Goal: Information Seeking & Learning: Learn about a topic

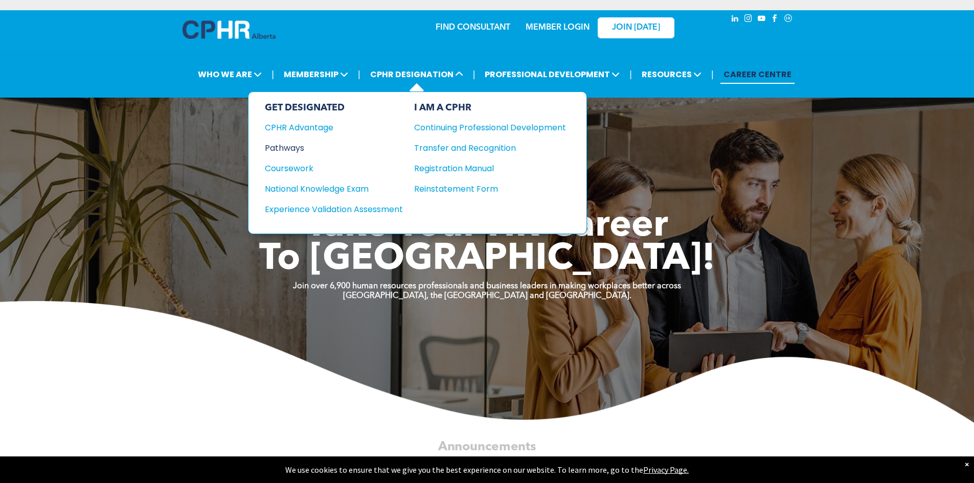
click at [288, 149] on div "Pathways" at bounding box center [327, 148] width 124 height 13
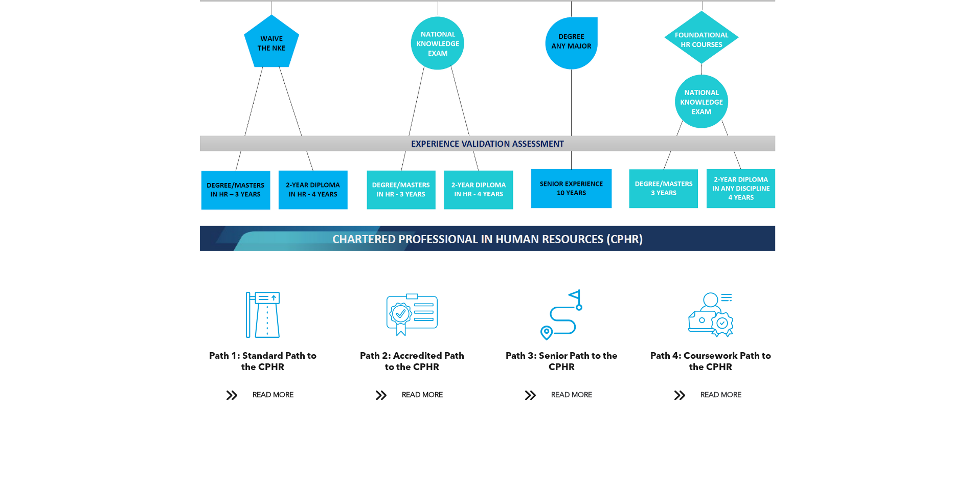
scroll to position [972, 0]
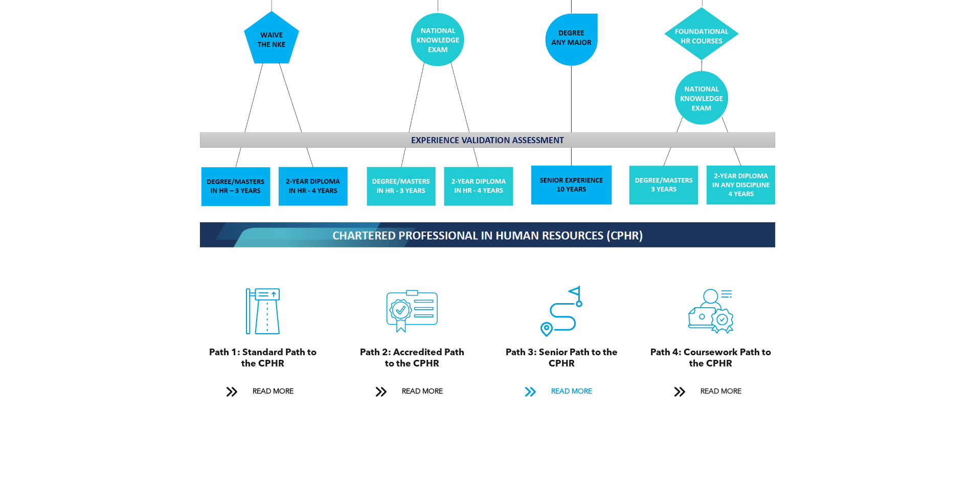
click at [563, 383] on span "READ MORE" at bounding box center [572, 392] width 48 height 19
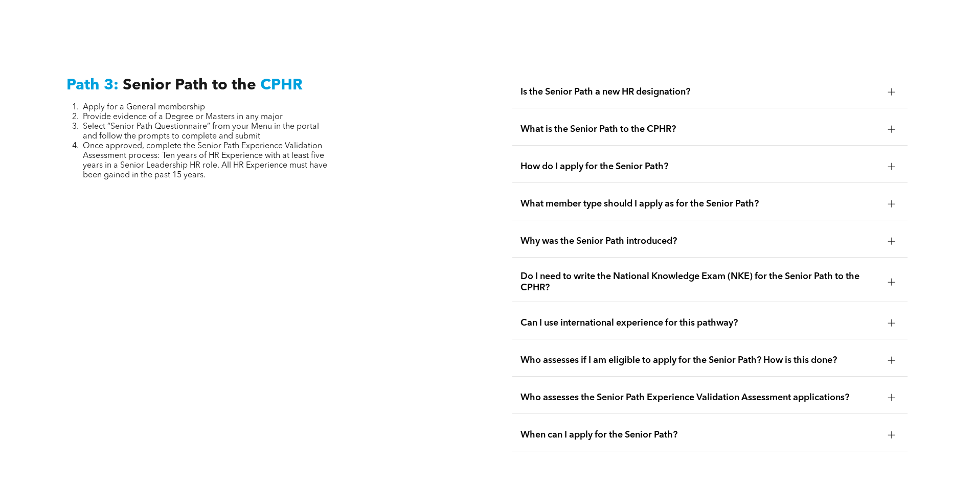
scroll to position [2569, 0]
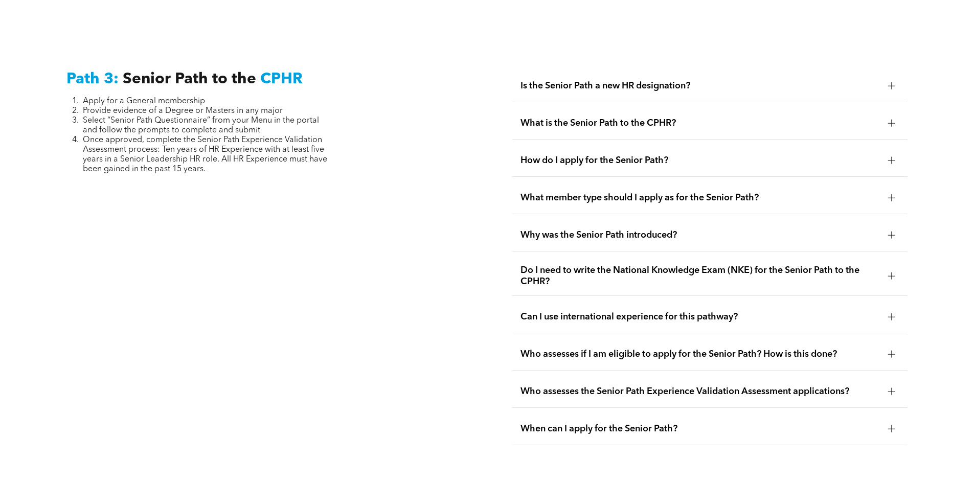
click at [893, 82] on div at bounding box center [891, 85] width 7 height 7
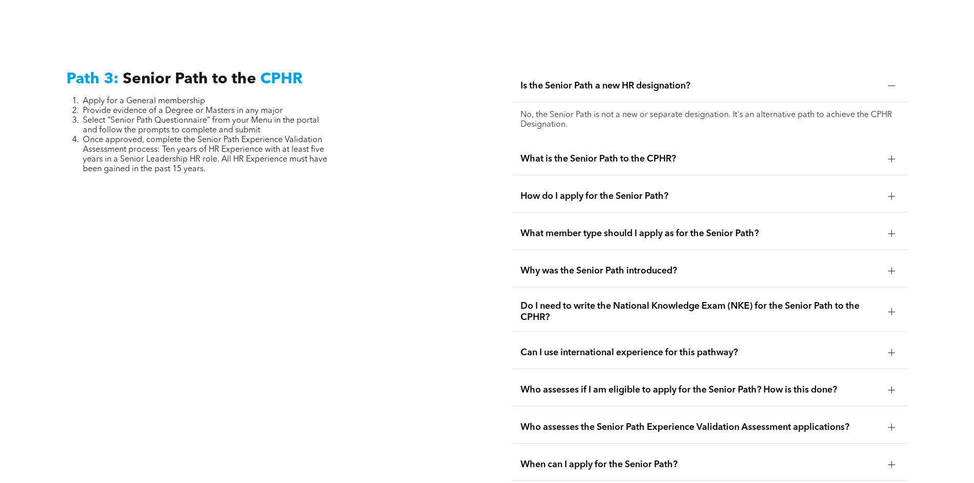
click at [891, 155] on div at bounding box center [891, 158] width 1 height 7
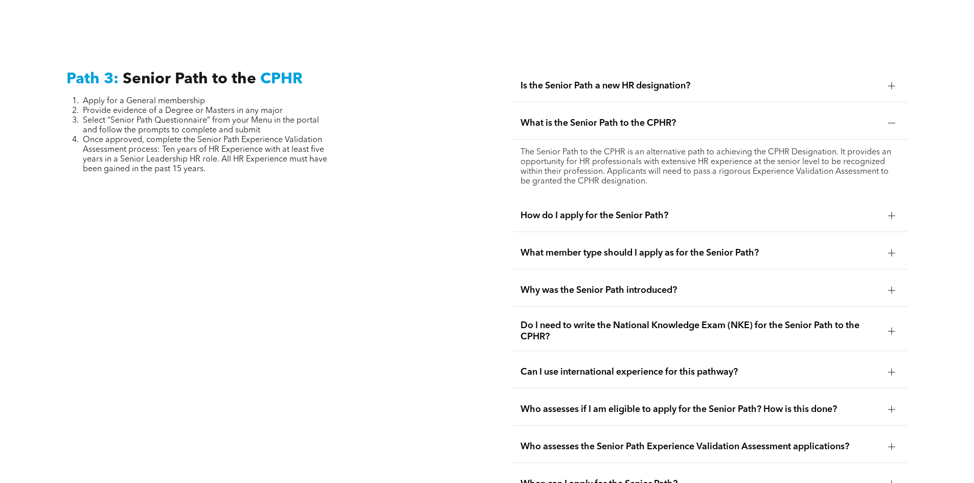
click at [887, 208] on div at bounding box center [891, 215] width 15 height 15
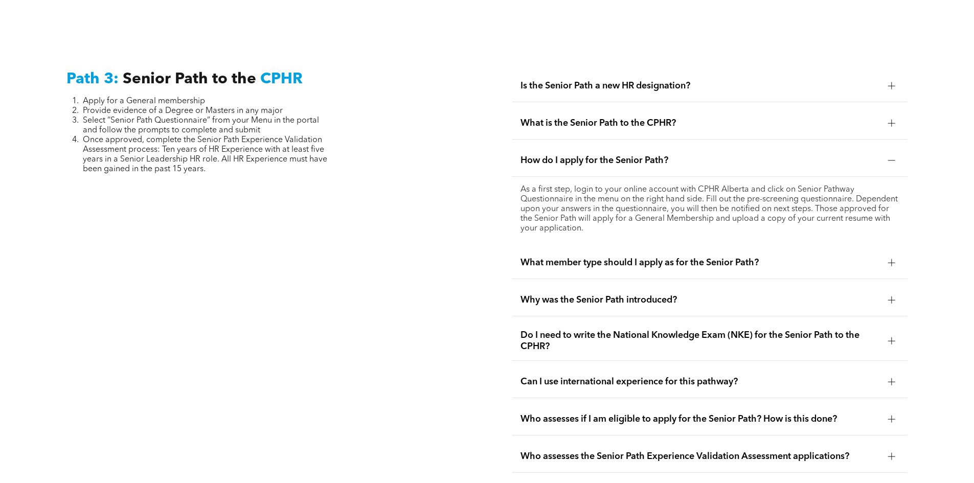
click at [890, 259] on div at bounding box center [891, 262] width 7 height 7
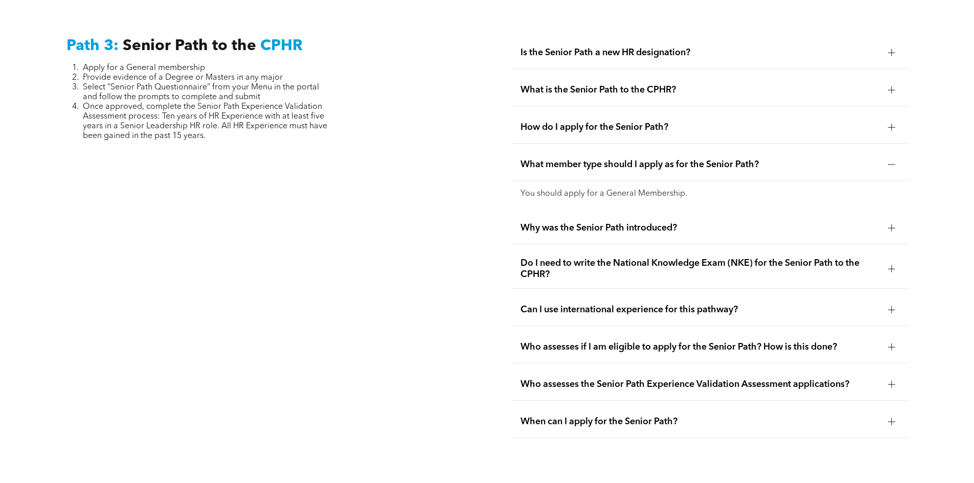
scroll to position [2620, 0]
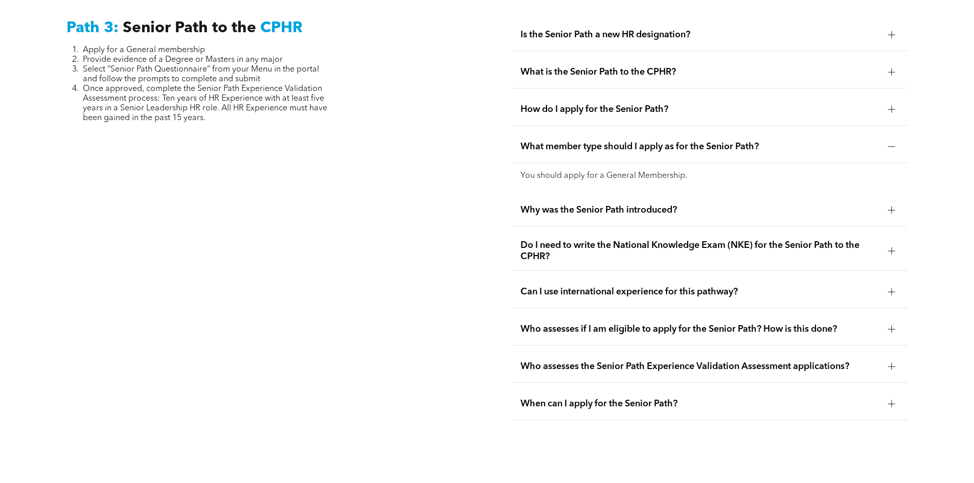
click at [894, 207] on div at bounding box center [891, 210] width 7 height 7
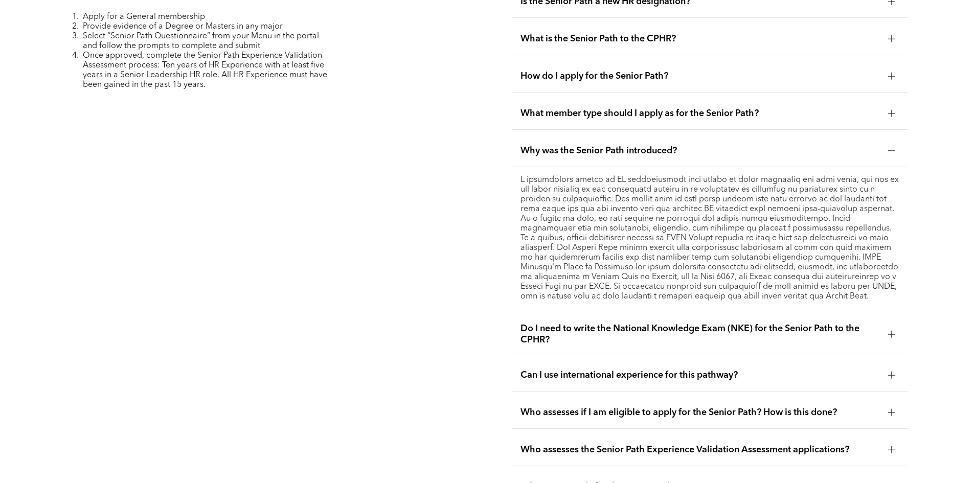
scroll to position [2671, 0]
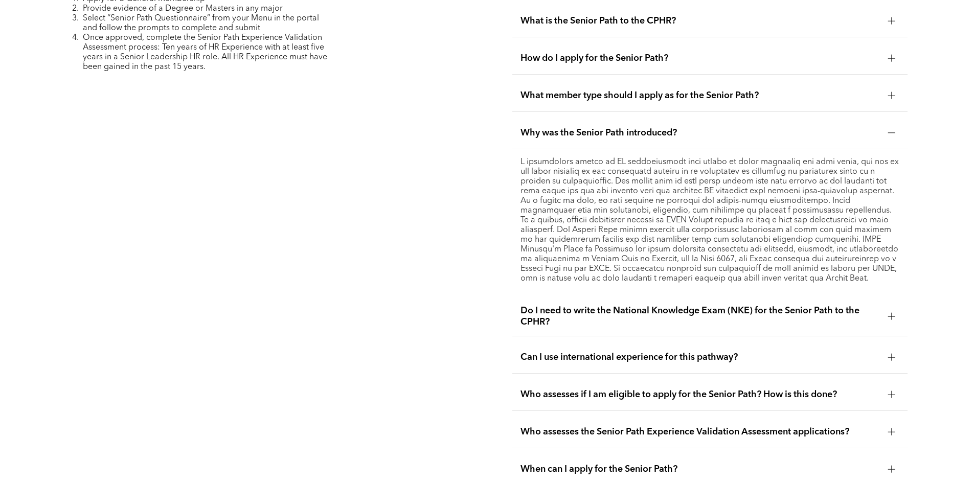
click at [893, 313] on div at bounding box center [891, 316] width 7 height 7
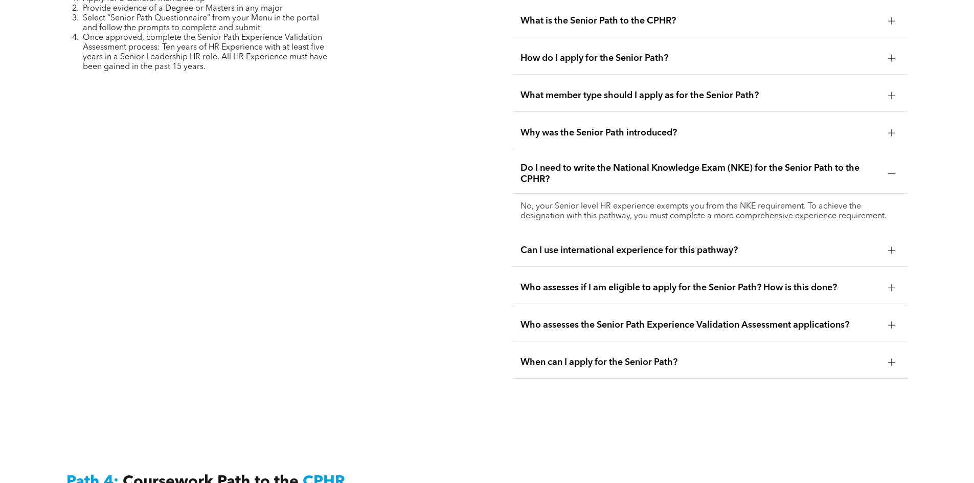
click at [889, 284] on div at bounding box center [891, 287] width 7 height 7
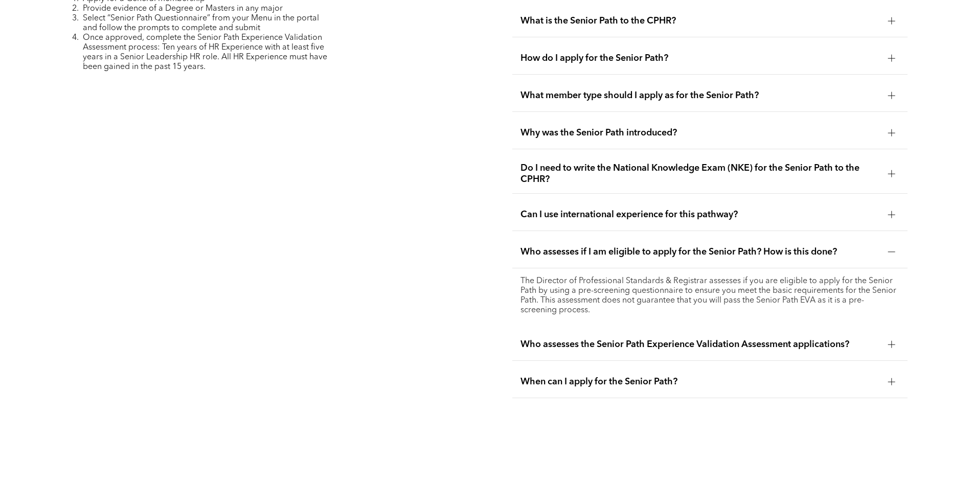
click at [890, 378] on div at bounding box center [891, 381] width 7 height 7
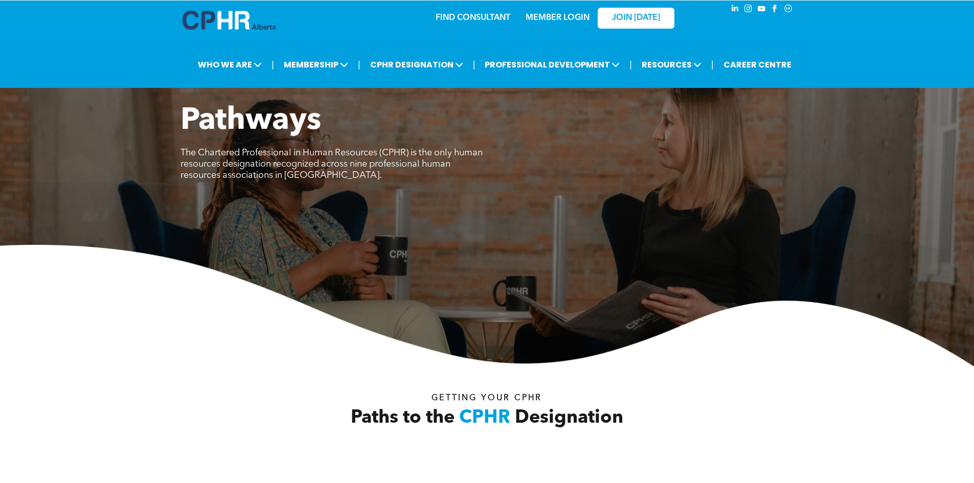
scroll to position [0, 0]
